Goal: Task Accomplishment & Management: Use online tool/utility

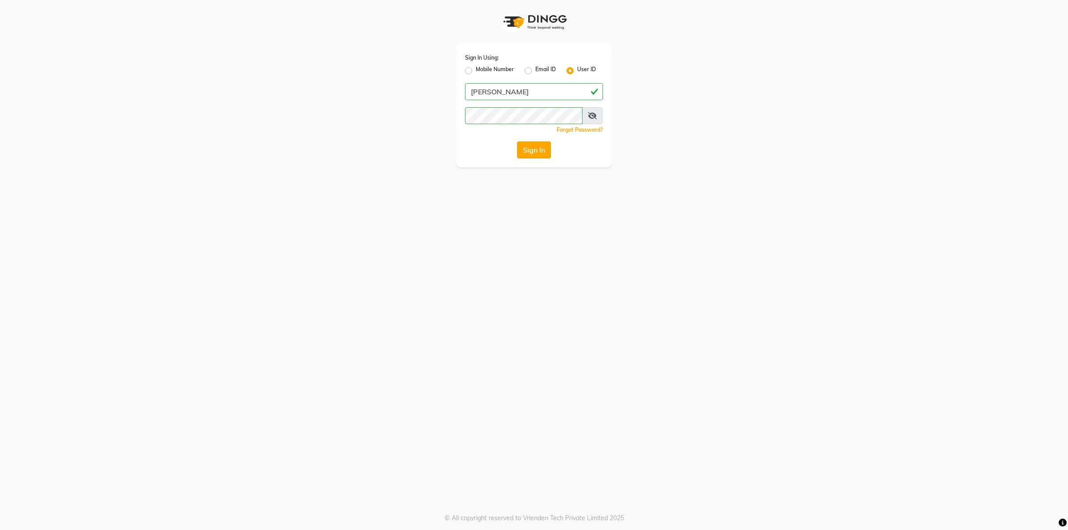
click at [537, 146] on button "Sign In" at bounding box center [534, 149] width 34 height 17
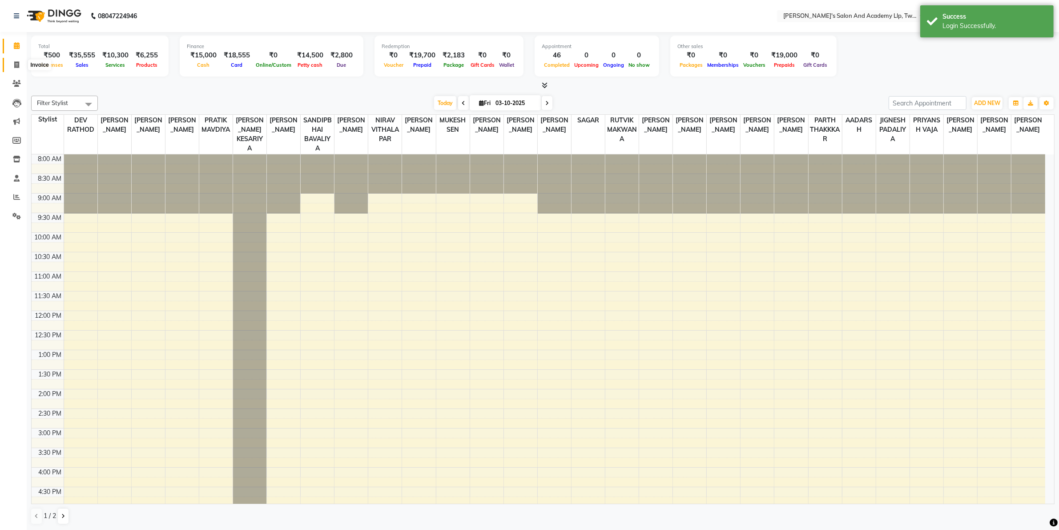
click at [18, 66] on icon at bounding box center [16, 64] width 5 height 7
select select "service"
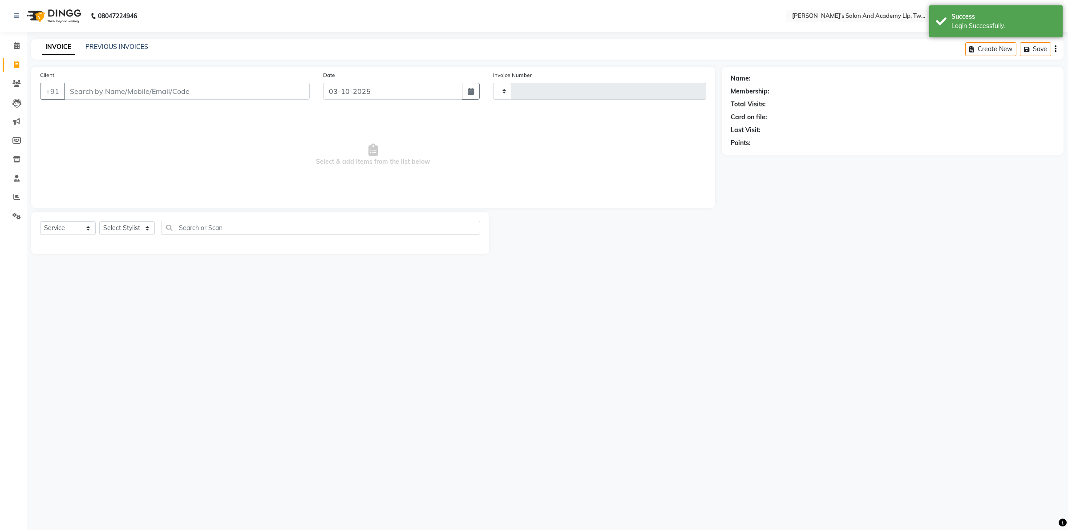
type input "11635"
select select "6985"
click at [104, 50] on link "PREVIOUS INVOICES" at bounding box center [116, 47] width 63 height 8
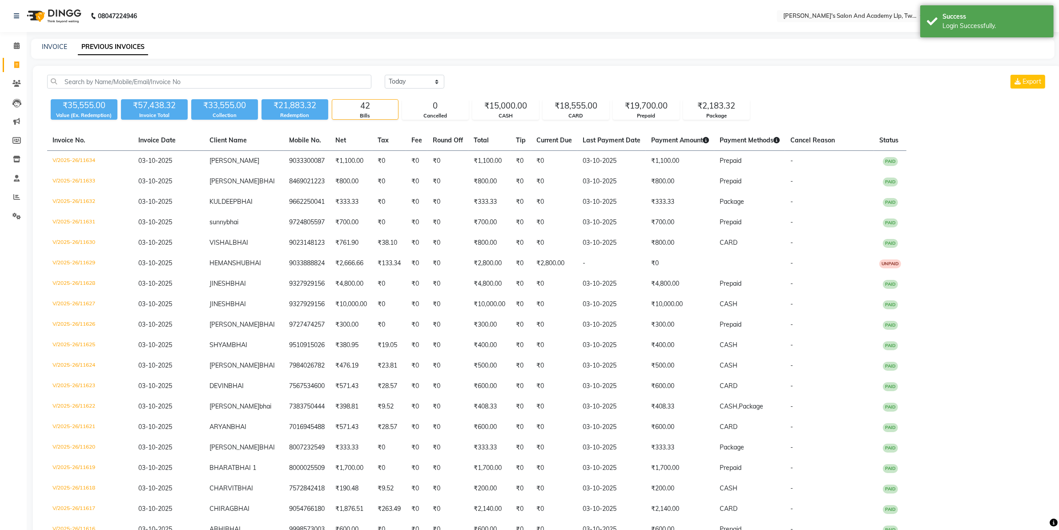
click at [826, 22] on nav "08047224946 Select Location × [PERSON_NAME]'s Salon And Academy Llp, Twin Star …" at bounding box center [529, 16] width 1059 height 32
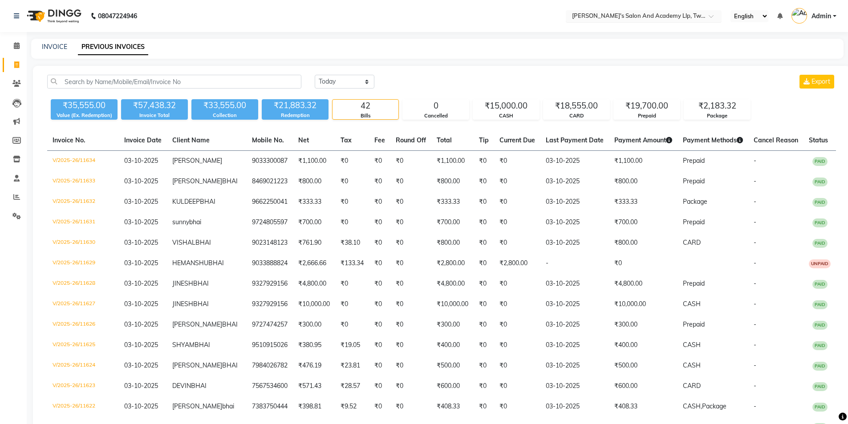
click at [656, 16] on input "text" at bounding box center [634, 16] width 129 height 9
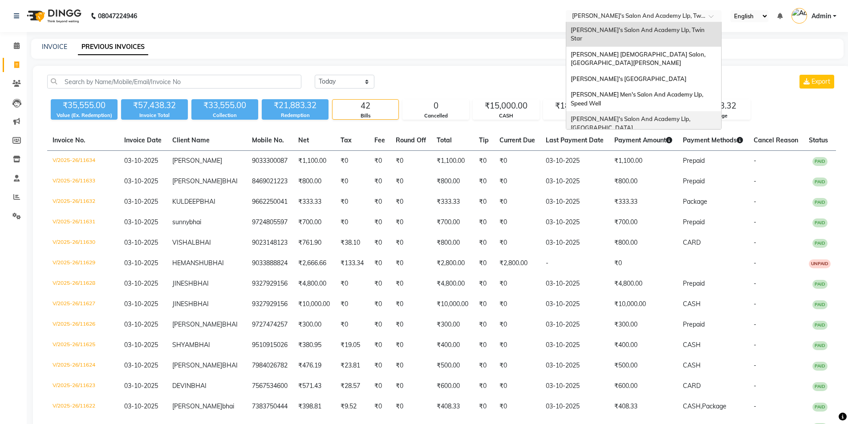
click at [647, 115] on span "[PERSON_NAME]'s Salon And Academy Llp, [GEOGRAPHIC_DATA]" at bounding box center [630, 123] width 121 height 16
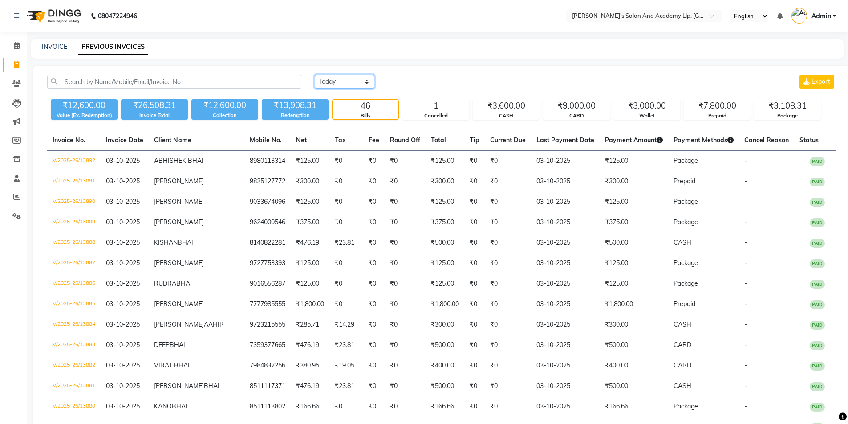
drag, startPoint x: 361, startPoint y: 84, endPoint x: 356, endPoint y: 88, distance: 7.0
click at [361, 84] on select "Today Yesterday Custom Range" at bounding box center [345, 82] width 60 height 14
select select "yesterday"
click at [315, 75] on select "Today Yesterday Custom Range" at bounding box center [345, 82] width 60 height 14
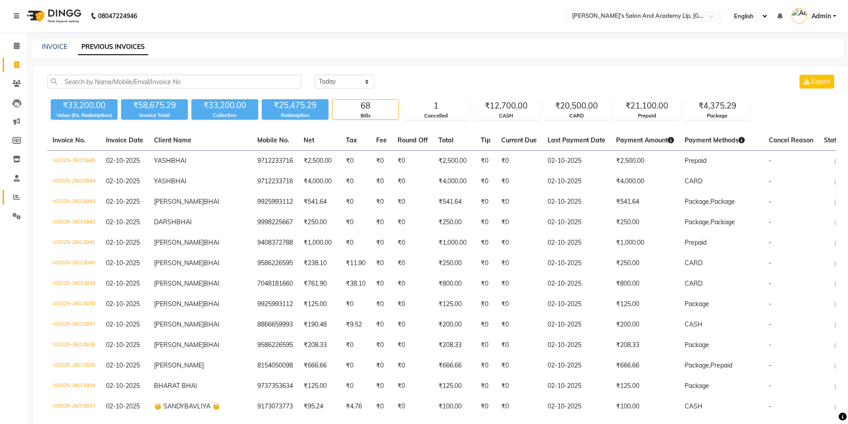
click at [14, 192] on link "Reports" at bounding box center [13, 197] width 21 height 15
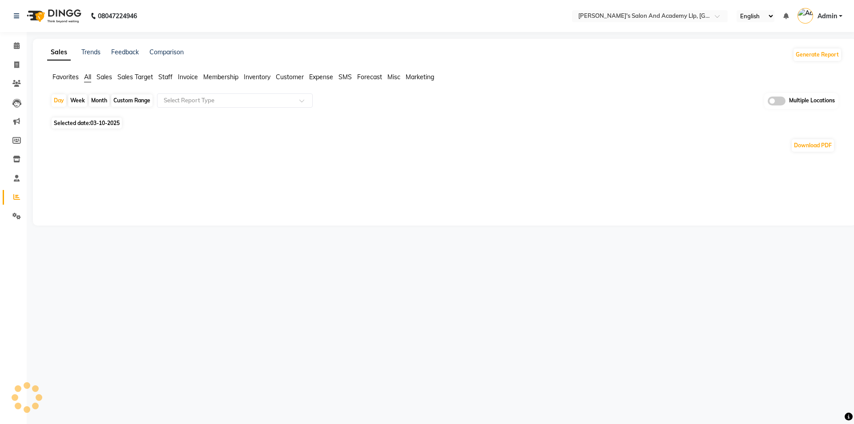
click at [327, 78] on span "Expense" at bounding box center [321, 77] width 24 height 8
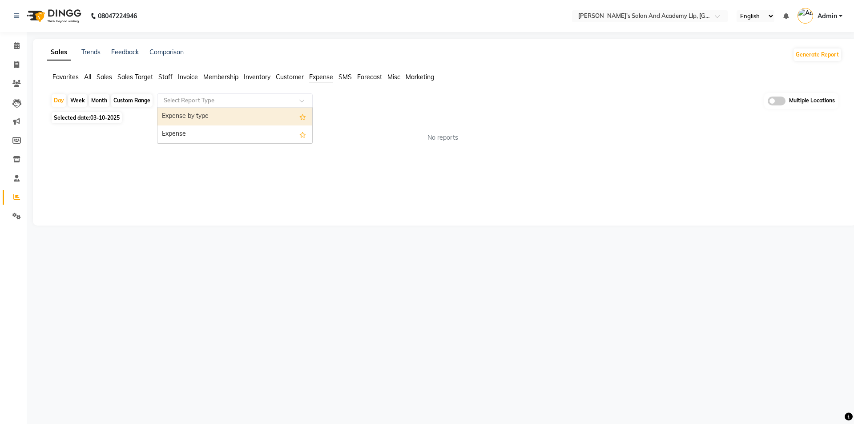
click at [249, 105] on div "Select Report Type" at bounding box center [235, 100] width 156 height 14
drag, startPoint x: 238, startPoint y: 122, endPoint x: 303, endPoint y: 120, distance: 64.6
click at [238, 122] on div "Expense by type" at bounding box center [235, 117] width 155 height 18
select select "full_report"
select select "csv"
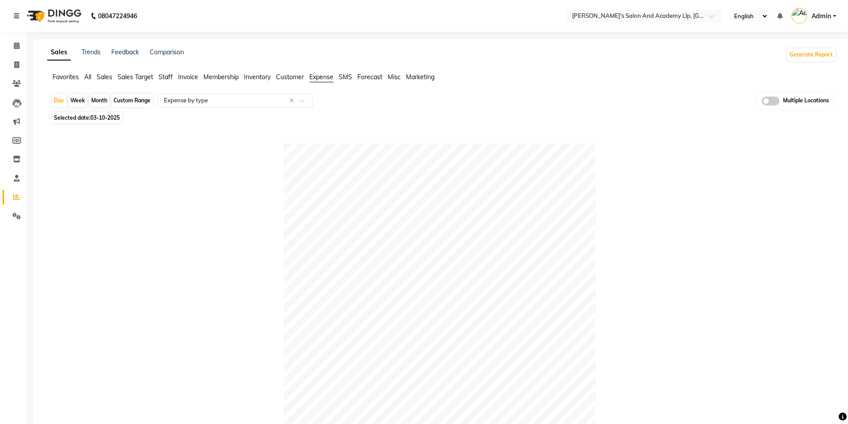
click at [116, 117] on span "03-10-2025" at bounding box center [104, 117] width 29 height 7
select select "10"
select select "2025"
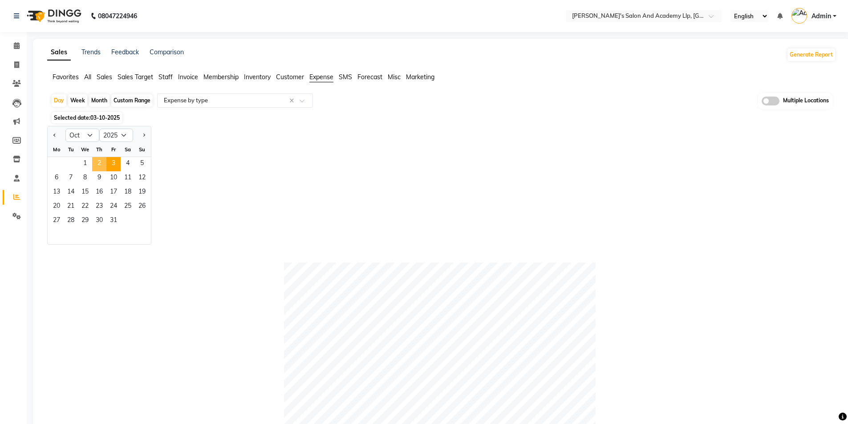
click at [101, 165] on span "2" at bounding box center [99, 164] width 14 height 14
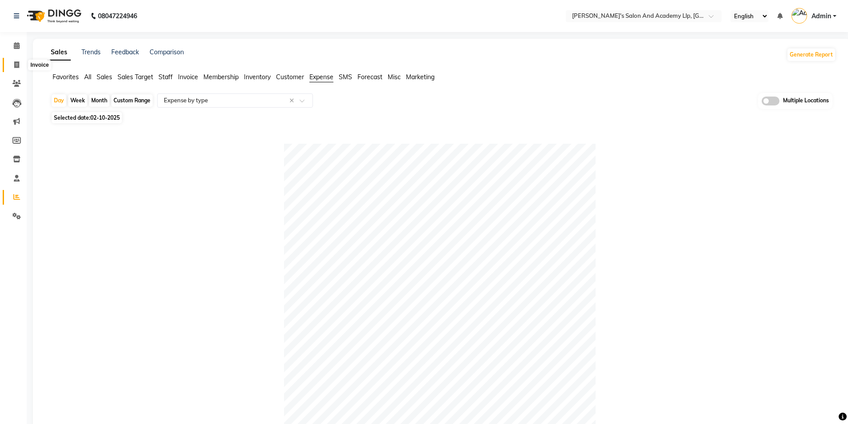
click at [17, 64] on icon at bounding box center [16, 64] width 5 height 7
select select "service"
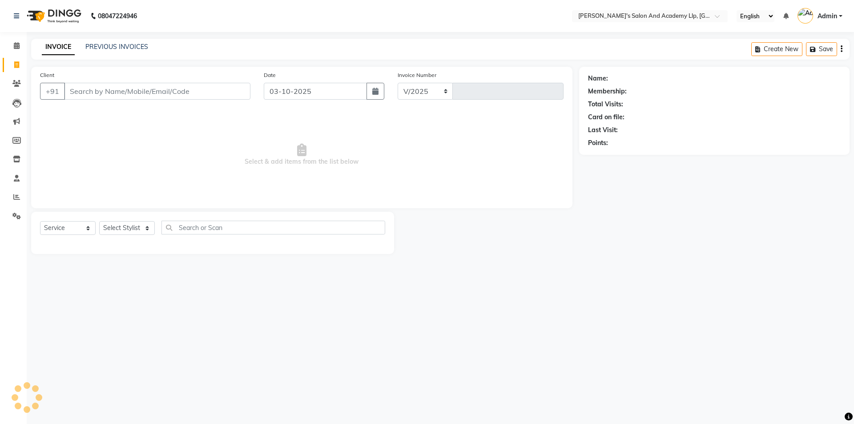
select select "6983"
type input "13893"
click at [122, 51] on div "PREVIOUS INVOICES" at bounding box center [116, 46] width 63 height 9
click at [121, 43] on link "PREVIOUS INVOICES" at bounding box center [116, 47] width 63 height 8
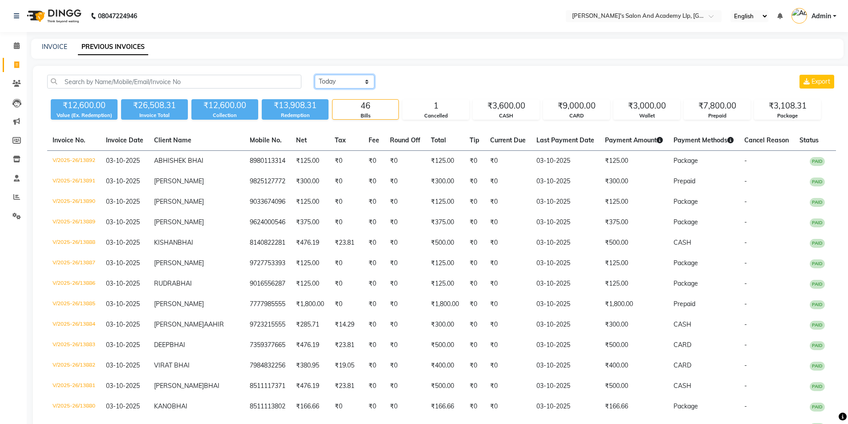
click at [344, 85] on select "Today Yesterday Custom Range" at bounding box center [345, 82] width 60 height 14
select select "yesterday"
click at [315, 75] on select "Today Yesterday Custom Range" at bounding box center [345, 82] width 60 height 14
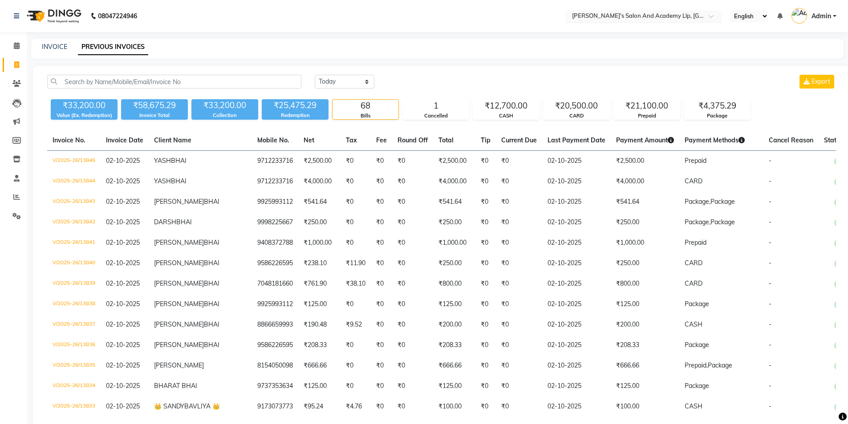
click at [636, 17] on input "text" at bounding box center [634, 16] width 129 height 9
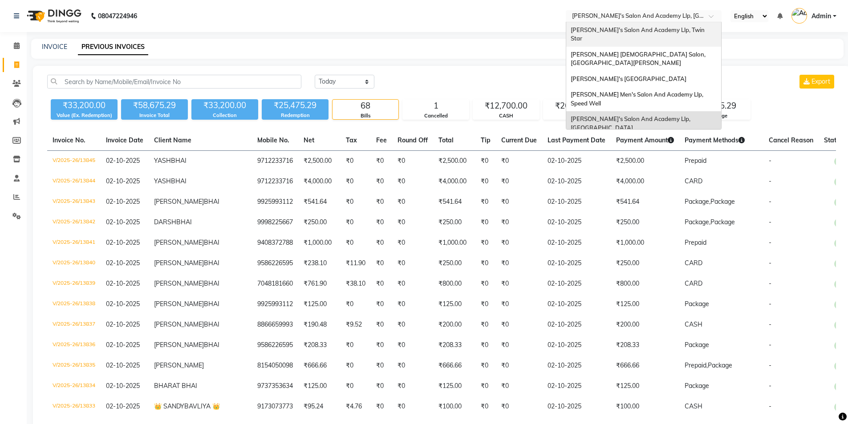
click at [670, 26] on span "[PERSON_NAME]'s Salon And Academy Llp, Twin Star" at bounding box center [637, 34] width 135 height 16
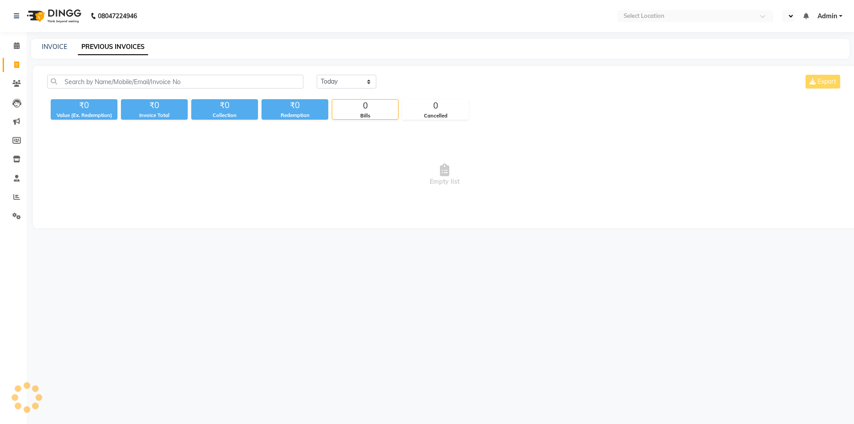
select select "en"
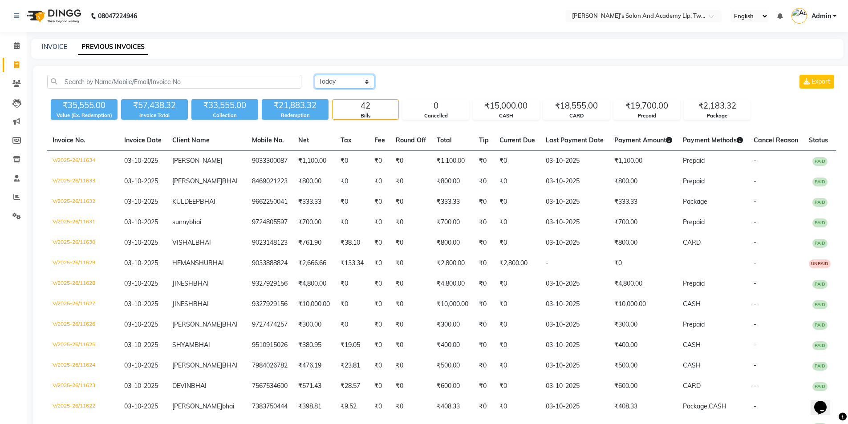
click at [344, 83] on select "Today Yesterday Custom Range" at bounding box center [345, 82] width 60 height 14
select select "yesterday"
click at [315, 75] on select "Today Yesterday Custom Range" at bounding box center [345, 82] width 60 height 14
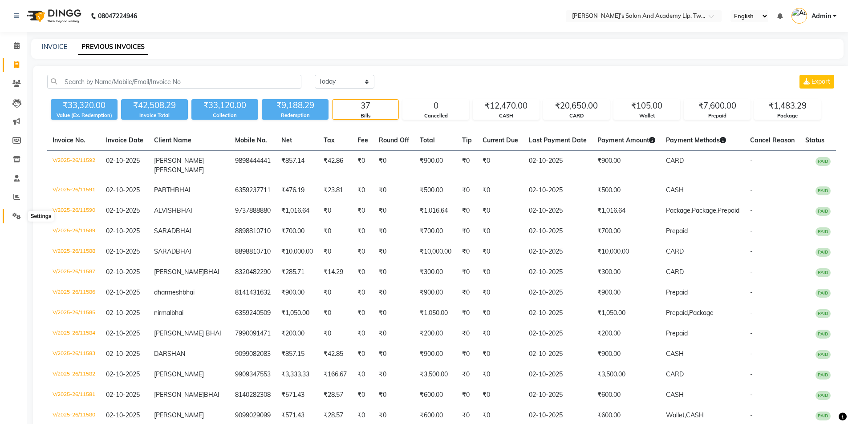
click at [18, 217] on icon at bounding box center [16, 216] width 8 height 7
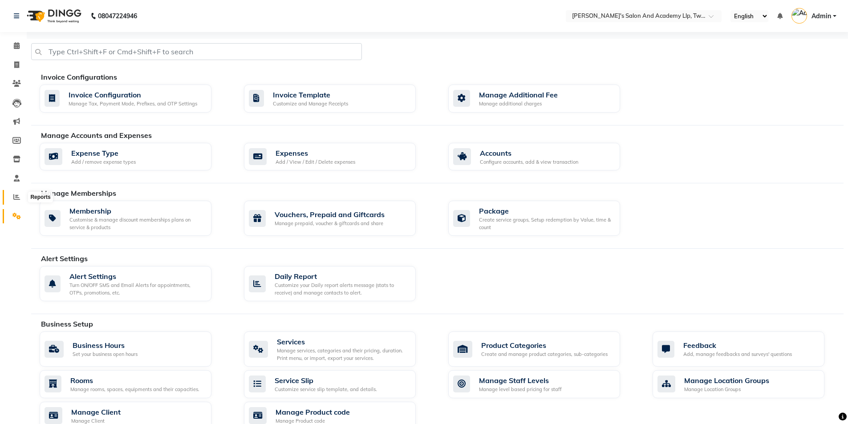
click at [16, 197] on icon at bounding box center [16, 197] width 7 height 7
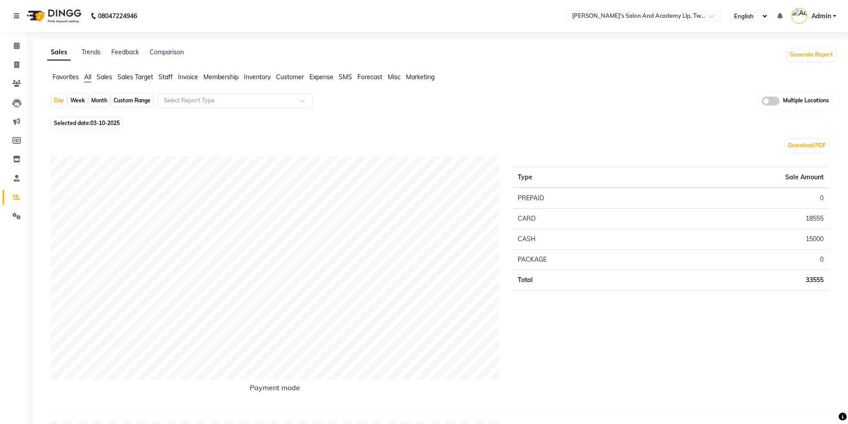
drag, startPoint x: 319, startPoint y: 76, endPoint x: 315, endPoint y: 77, distance: 5.1
click at [318, 76] on span "Expense" at bounding box center [321, 77] width 24 height 8
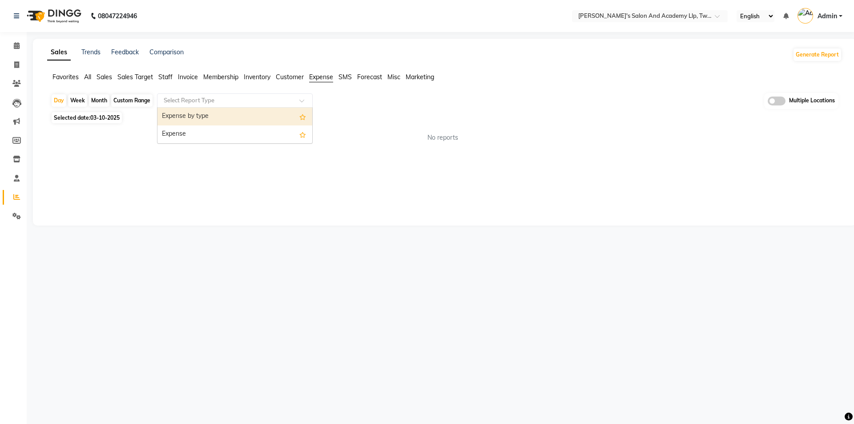
drag, startPoint x: 225, startPoint y: 103, endPoint x: 190, endPoint y: 121, distance: 39.4
click at [224, 103] on input "text" at bounding box center [226, 100] width 128 height 9
click at [189, 117] on div "Expense by type" at bounding box center [235, 117] width 155 height 18
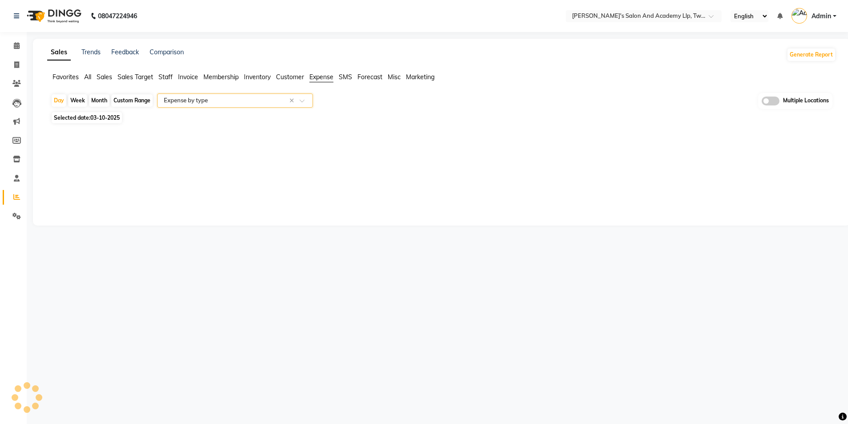
click at [115, 115] on span "03-10-2025" at bounding box center [104, 117] width 29 height 7
select select "10"
select select "2025"
select select "full_report"
select select "csv"
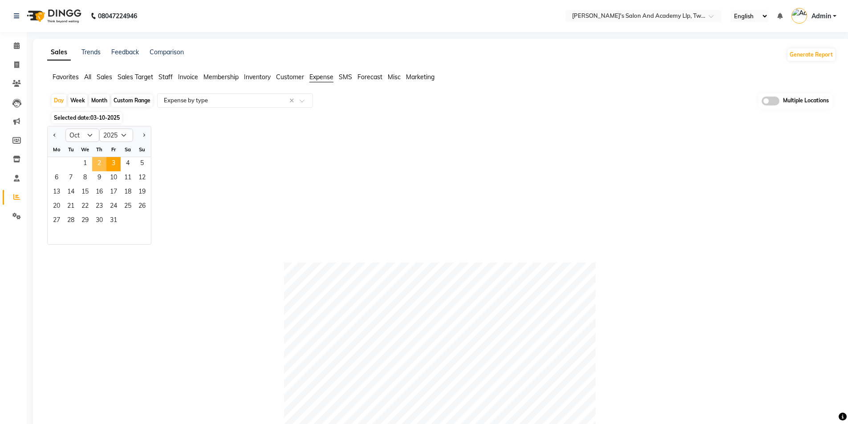
click at [97, 159] on span "2" at bounding box center [99, 164] width 14 height 14
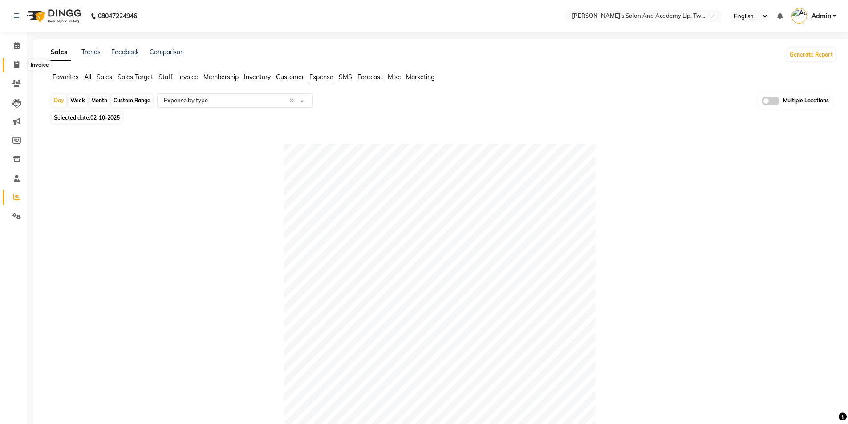
drag, startPoint x: 19, startPoint y: 61, endPoint x: 37, endPoint y: 58, distance: 18.4
click at [19, 61] on span at bounding box center [17, 65] width 16 height 10
select select "service"
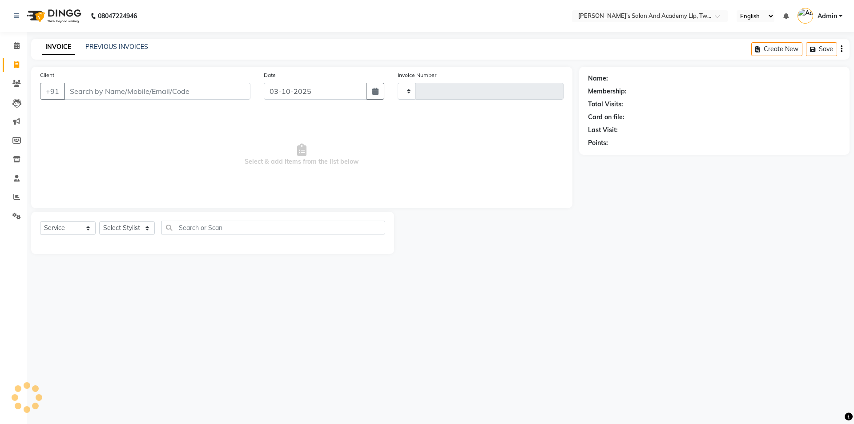
type input "11635"
select select "6985"
click at [118, 47] on link "PREVIOUS INVOICES" at bounding box center [116, 47] width 63 height 8
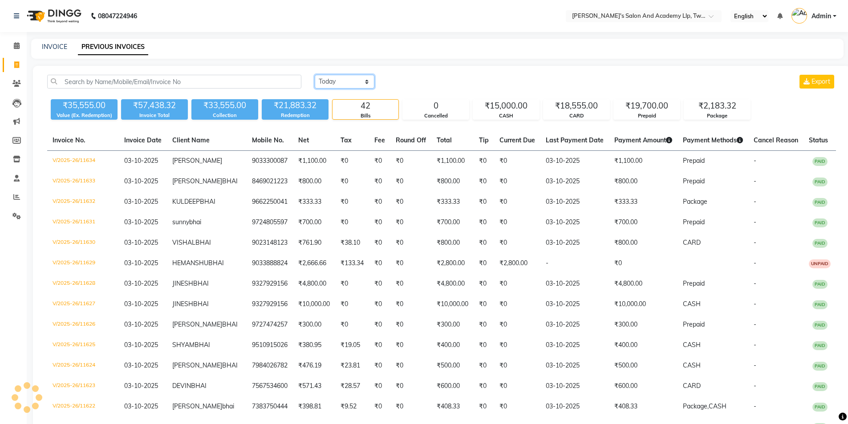
click at [336, 84] on select "Today Yesterday Custom Range" at bounding box center [345, 82] width 60 height 14
select select "yesterday"
click at [315, 75] on select "Today Yesterday Custom Range" at bounding box center [345, 82] width 60 height 14
